Goal: Transaction & Acquisition: Purchase product/service

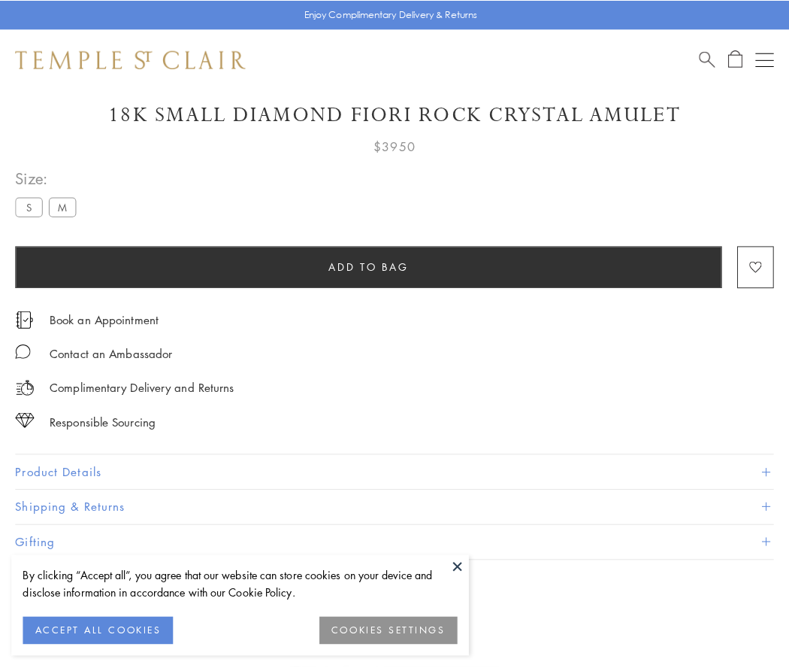
scroll to position [89, 0]
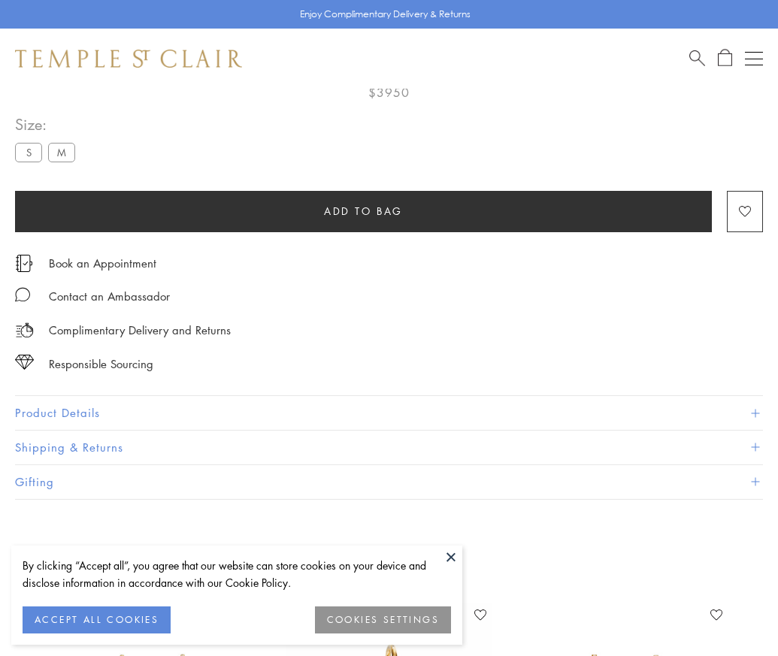
click at [363, 211] on span "Add to bag" at bounding box center [363, 211] width 79 height 17
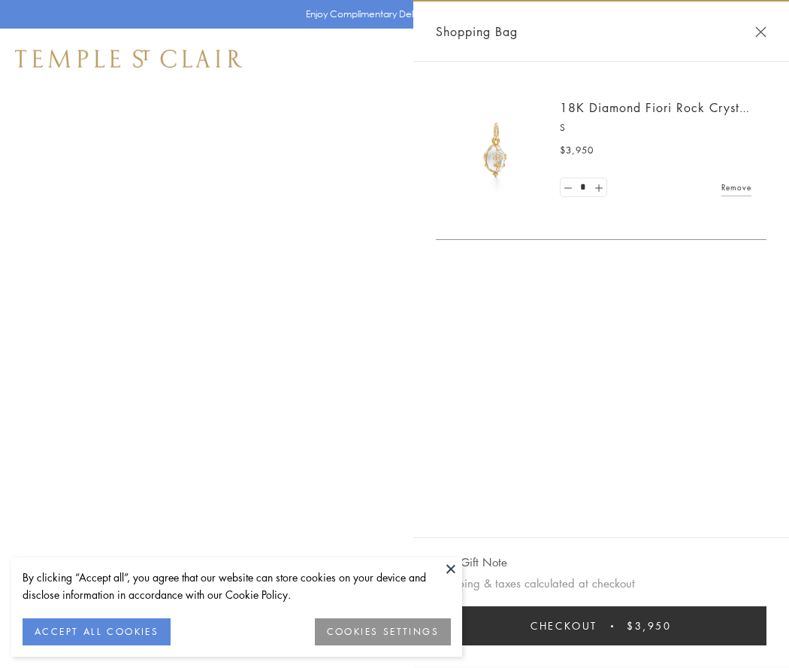
click at [601, 626] on button "Checkout $3,950" at bounding box center [601, 625] width 331 height 39
